Goal: Check status: Check status

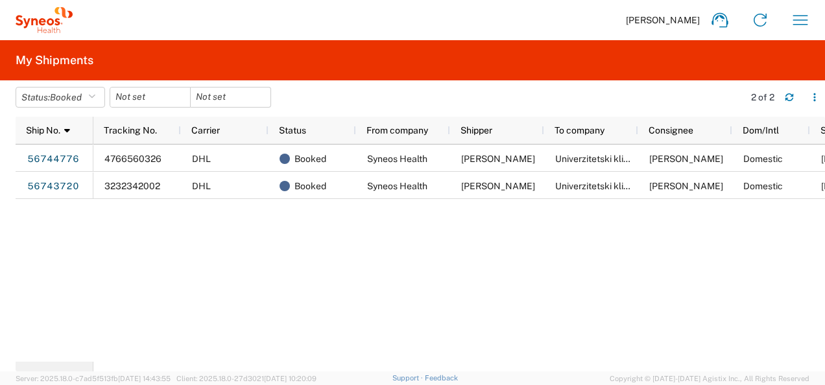
scroll to position [0, 63]
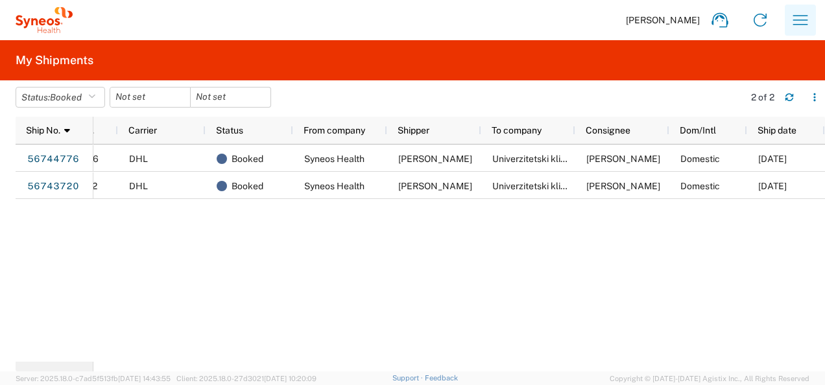
click at [798, 16] on icon "button" at bounding box center [800, 20] width 21 height 21
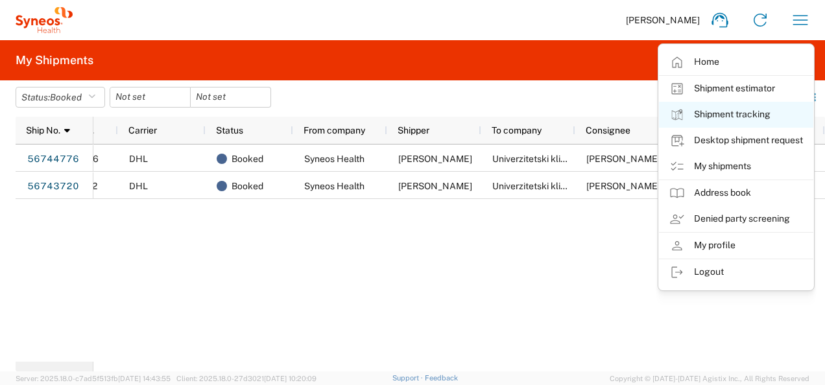
click at [715, 106] on link "Shipment tracking" at bounding box center [736, 115] width 154 height 26
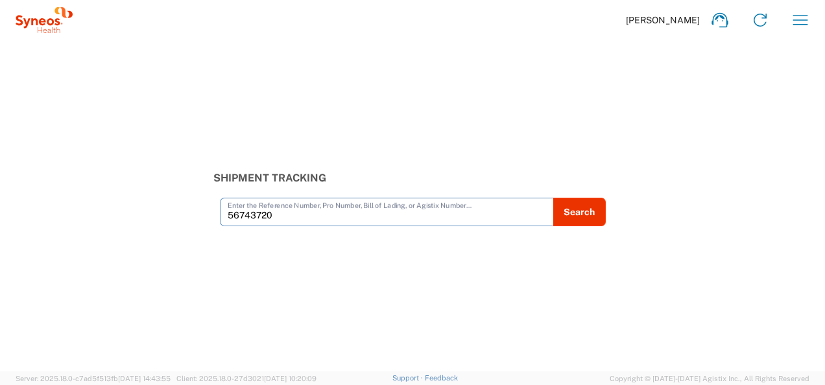
type input "56743720"
click at [597, 208] on button "Search" at bounding box center [579, 212] width 53 height 29
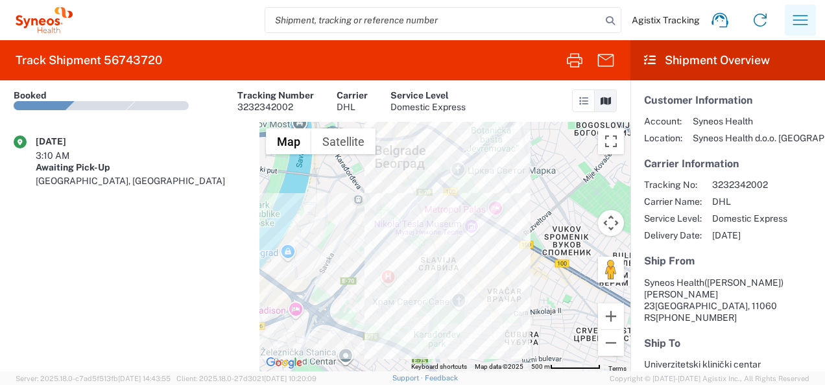
click at [801, 10] on icon "button" at bounding box center [800, 20] width 21 height 21
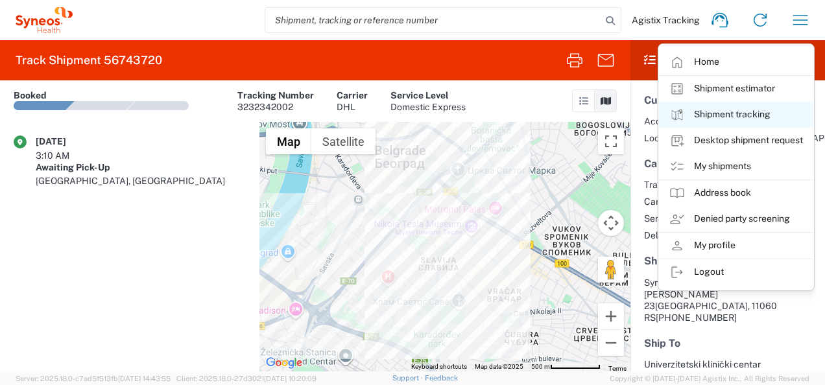
click at [731, 123] on link "Shipment tracking" at bounding box center [736, 115] width 154 height 26
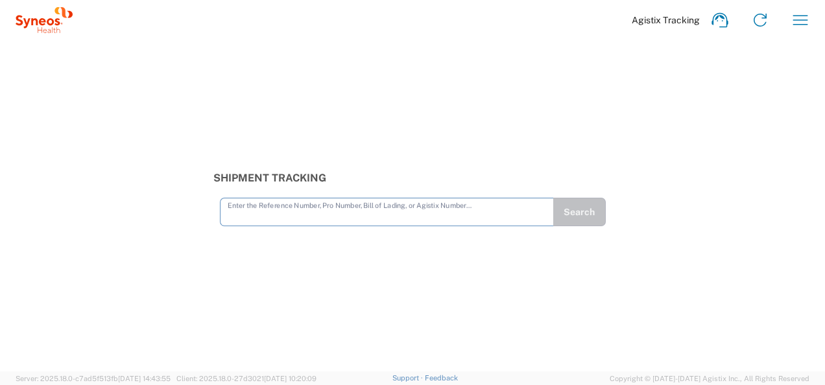
click at [397, 215] on input "text" at bounding box center [387, 211] width 319 height 23
type input "56743720"
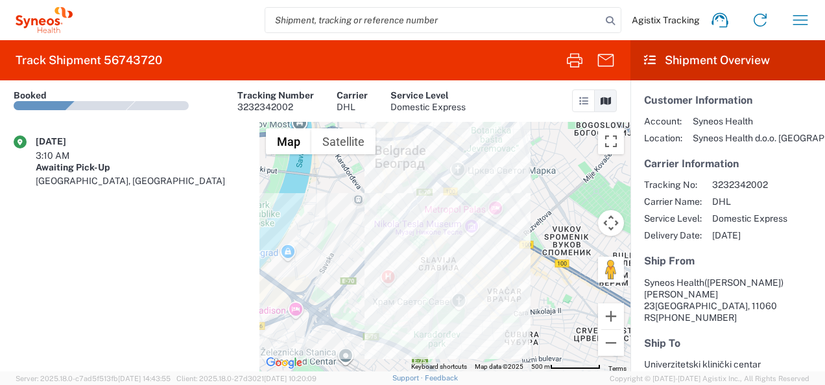
drag, startPoint x: 663, startPoint y: 67, endPoint x: 198, endPoint y: 266, distance: 505.5
click at [198, 266] on agx-shipment-transit-statuses-widget "09/08/2025 3:10 AM Awaiting Pick-Up Belgrade, RS" at bounding box center [130, 247] width 260 height 250
click at [804, 17] on icon "button" at bounding box center [800, 20] width 21 height 21
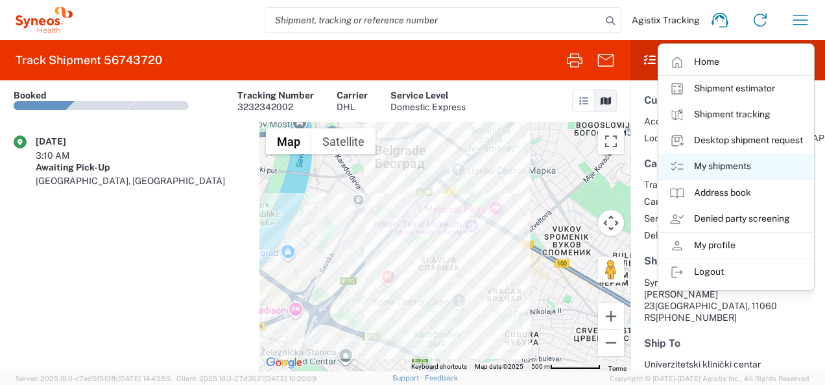
click at [739, 162] on link "My shipments" at bounding box center [736, 167] width 154 height 26
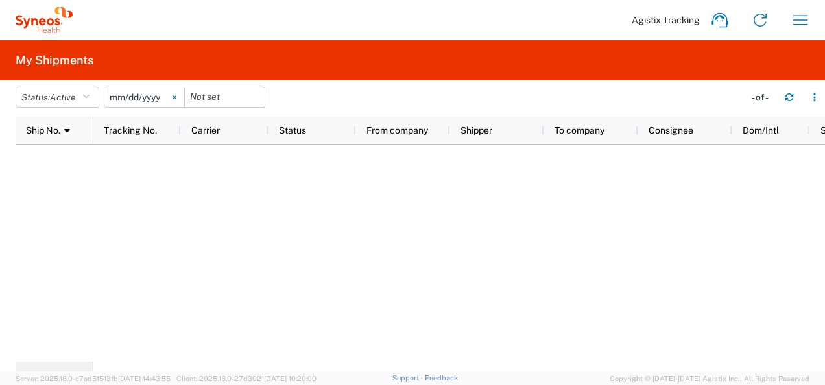
click at [178, 94] on svg-icon at bounding box center [174, 97] width 19 height 19
click at [76, 95] on span "Active" at bounding box center [63, 97] width 26 height 10
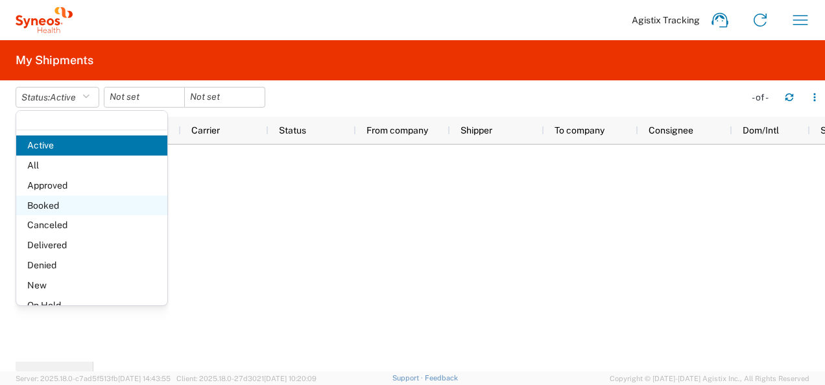
click at [85, 201] on span "Booked" at bounding box center [91, 206] width 151 height 20
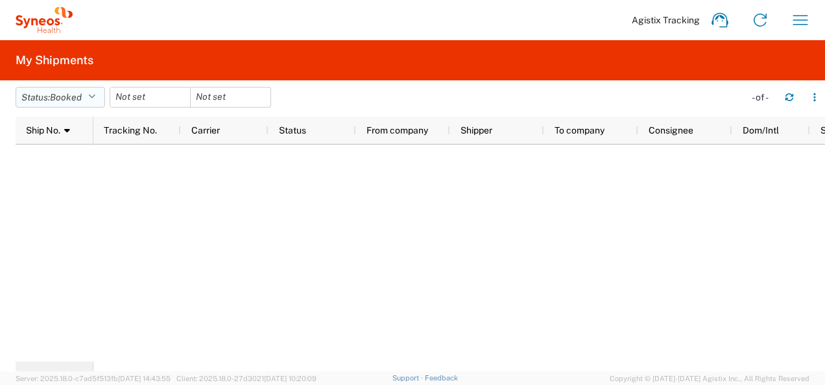
click at [99, 97] on button "Status: Booked" at bounding box center [61, 97] width 90 height 21
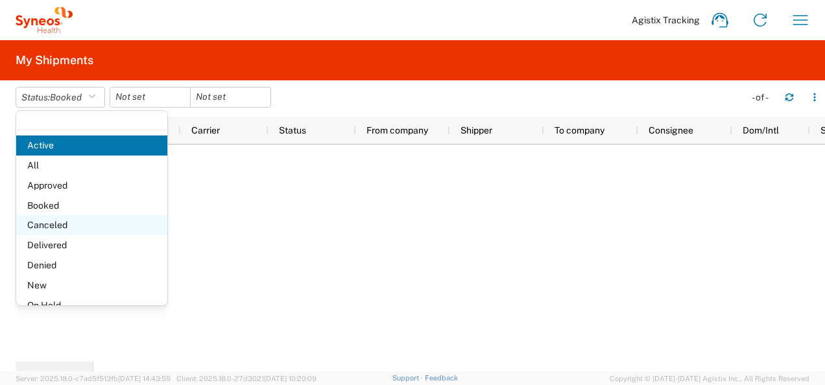
click at [132, 232] on span "Canceled" at bounding box center [91, 225] width 151 height 20
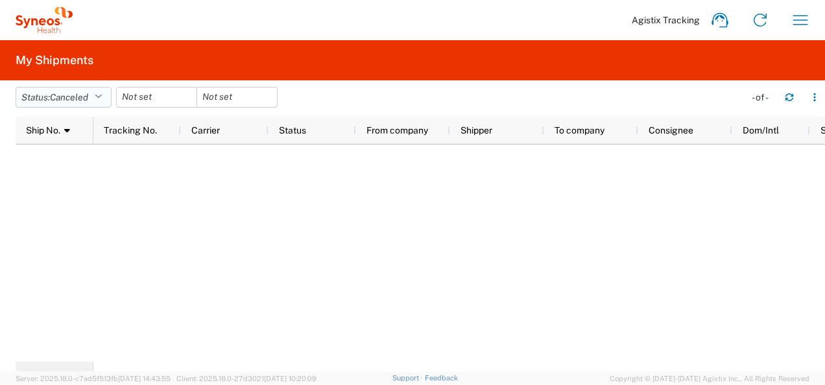
click at [108, 97] on button "Status: Canceled" at bounding box center [64, 97] width 96 height 21
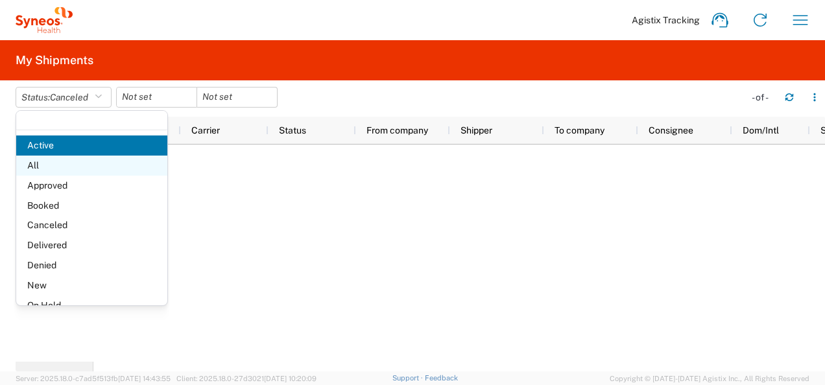
click at [92, 166] on span "All" at bounding box center [91, 166] width 151 height 20
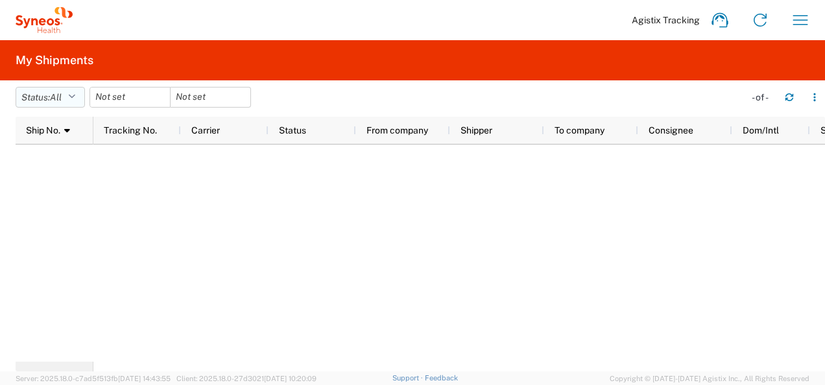
click at [75, 97] on icon "button" at bounding box center [71, 97] width 7 height 9
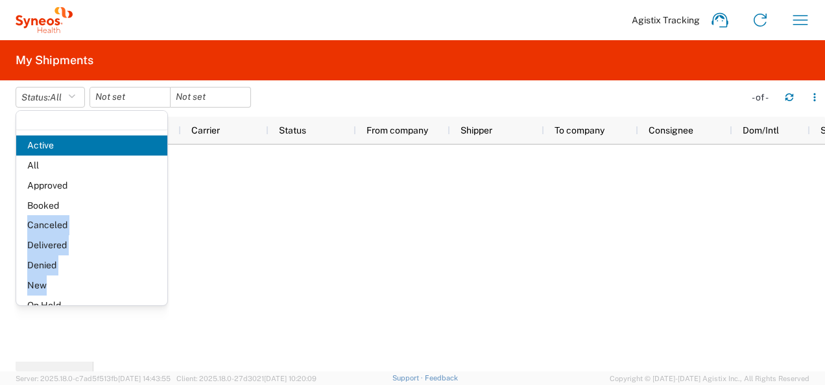
drag, startPoint x: 155, startPoint y: 205, endPoint x: 162, endPoint y: 273, distance: 67.9
click at [162, 273] on div "Active All Approved Booked Canceled Delivered Denied New On Hold Pending Return…" at bounding box center [91, 208] width 151 height 195
drag, startPoint x: 162, startPoint y: 273, endPoint x: 179, endPoint y: 266, distance: 18.1
click at [179, 266] on div at bounding box center [459, 253] width 732 height 217
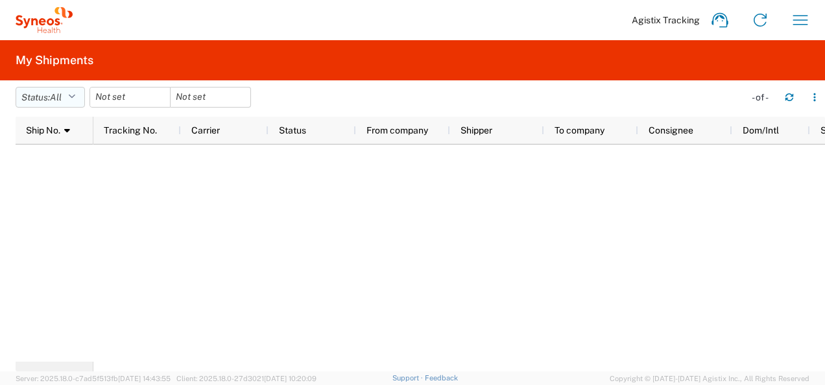
click at [75, 96] on icon "button" at bounding box center [71, 97] width 7 height 9
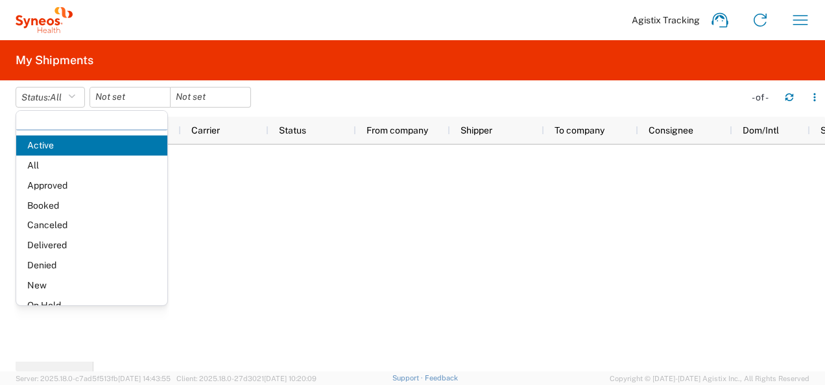
scroll to position [75, 0]
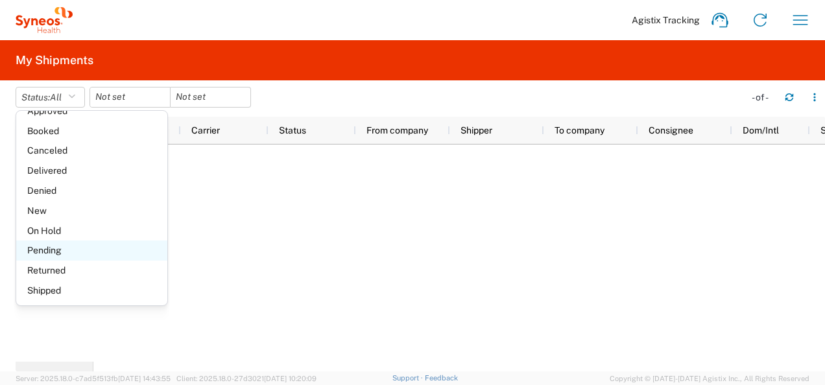
click at [106, 251] on span "Pending" at bounding box center [91, 251] width 151 height 20
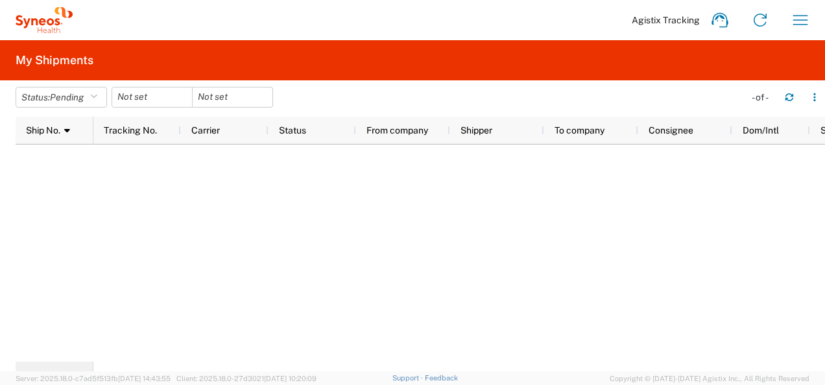
drag, startPoint x: 103, startPoint y: 95, endPoint x: 67, endPoint y: 182, distance: 93.7
click at [67, 182] on div at bounding box center [421, 253] width 810 height 217
click at [107, 96] on button "Status: Pending" at bounding box center [61, 97] width 91 height 21
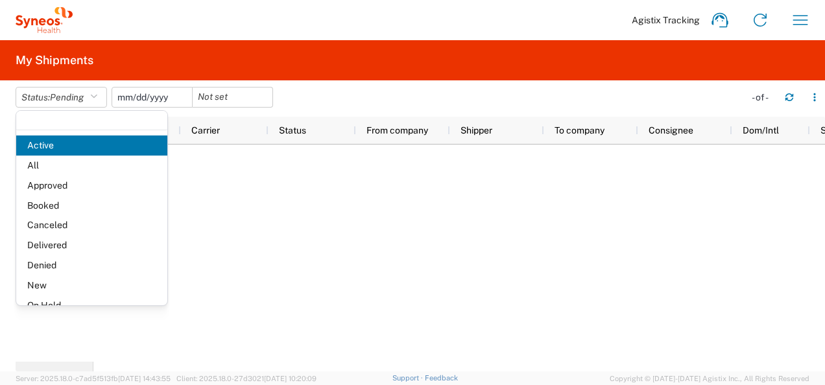
click at [154, 104] on input "date" at bounding box center [152, 97] width 80 height 19
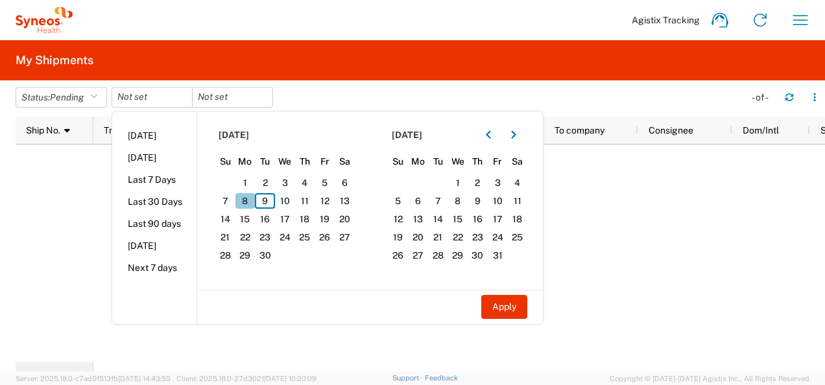
click at [250, 197] on span "8" at bounding box center [246, 201] width 20 height 16
click at [510, 311] on button "Apply" at bounding box center [504, 307] width 46 height 24
type input "[DATE]"
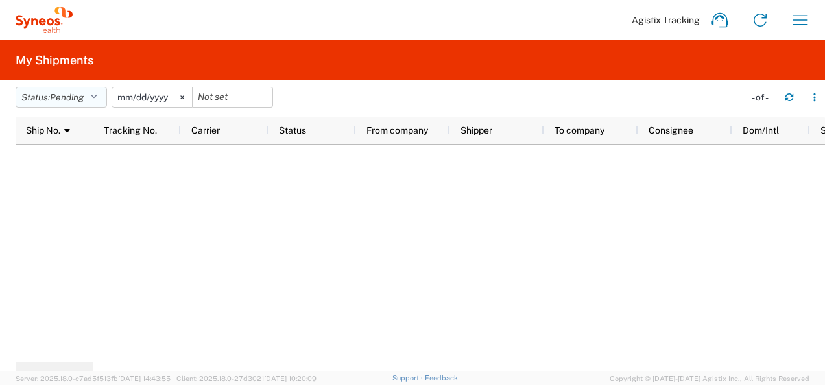
click at [106, 91] on button "Status: Pending" at bounding box center [61, 97] width 91 height 21
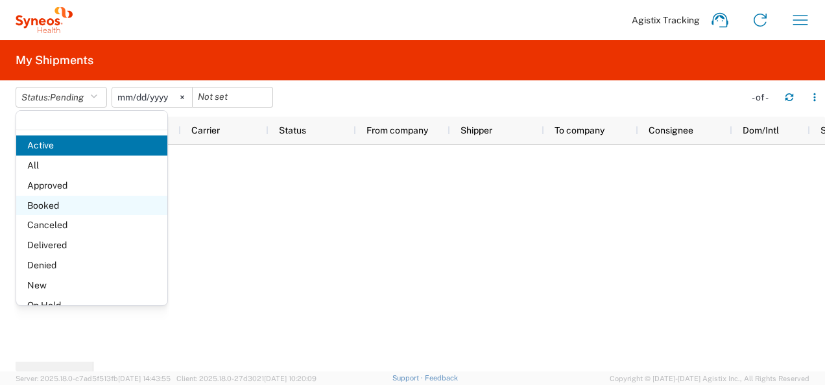
click at [84, 204] on span "Booked" at bounding box center [91, 206] width 151 height 20
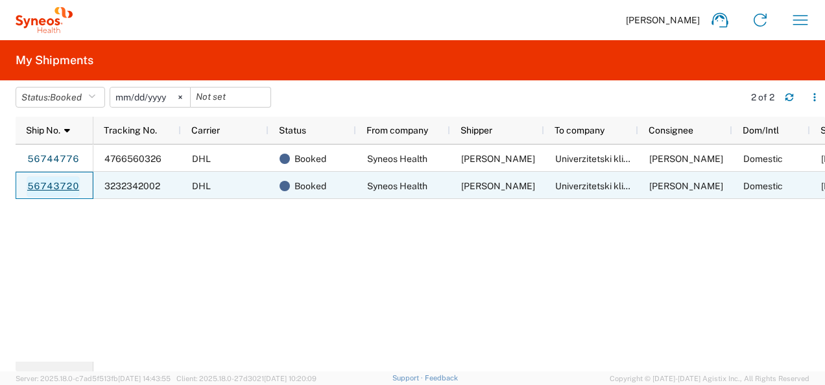
click at [57, 189] on link "56743720" at bounding box center [53, 187] width 53 height 21
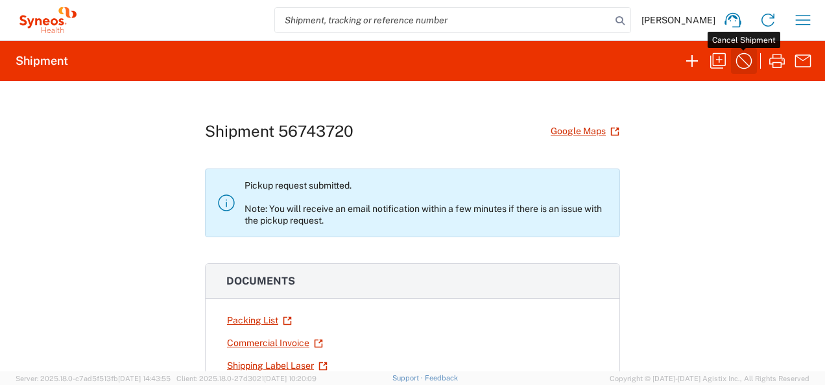
click at [742, 64] on icon "button" at bounding box center [744, 61] width 21 height 21
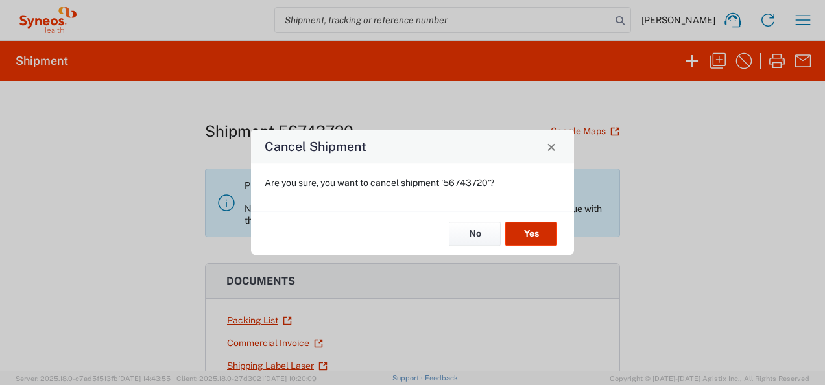
click at [531, 235] on button "Yes" at bounding box center [531, 234] width 52 height 24
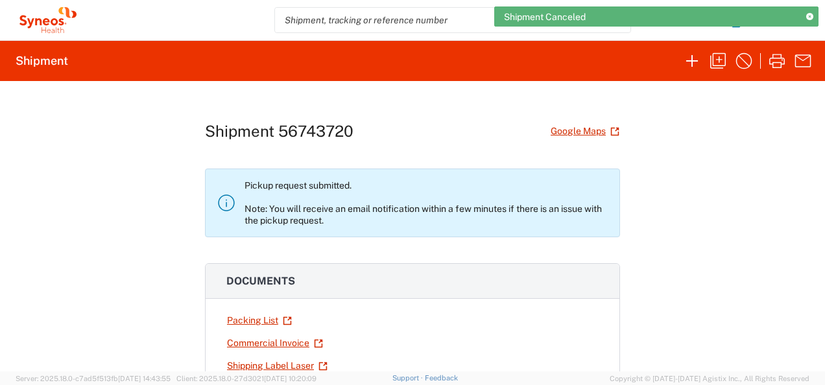
click at [687, 215] on div "Shipment 56743720 Google Maps Pickup request submitted. Note: You will receive …" at bounding box center [412, 226] width 825 height 291
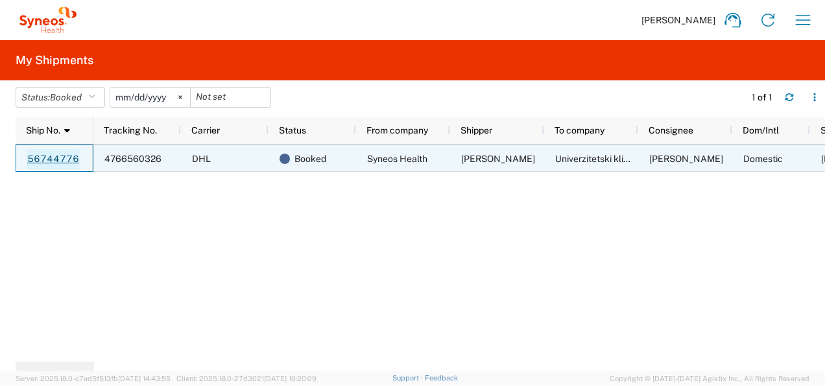
click at [69, 162] on link "56744776" at bounding box center [53, 159] width 53 height 21
drag, startPoint x: 19, startPoint y: 157, endPoint x: 86, endPoint y: 159, distance: 66.2
click at [86, 159] on div "56744776" at bounding box center [55, 158] width 78 height 27
drag, startPoint x: 84, startPoint y: 157, endPoint x: 31, endPoint y: 156, distance: 52.6
click at [31, 156] on div "56744776" at bounding box center [55, 158] width 78 height 27
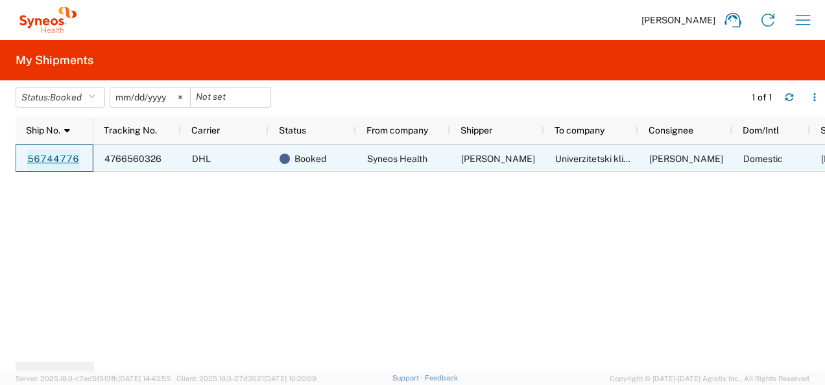
drag, startPoint x: 23, startPoint y: 159, endPoint x: 76, endPoint y: 160, distance: 52.6
click at [76, 160] on div "56744776" at bounding box center [55, 158] width 78 height 27
drag, startPoint x: 22, startPoint y: 158, endPoint x: 77, endPoint y: 157, distance: 54.5
click at [77, 157] on div "56744776" at bounding box center [55, 158] width 78 height 27
